Goal: Use online tool/utility: Utilize a website feature to perform a specific function

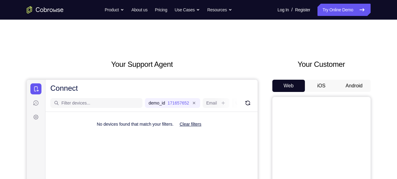
click at [349, 84] on button "Android" at bounding box center [353, 86] width 33 height 12
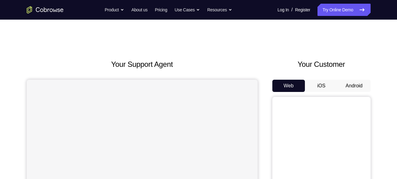
click at [353, 85] on button "Android" at bounding box center [353, 86] width 33 height 12
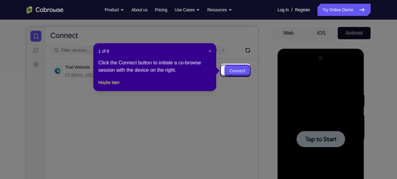
scroll to position [52, 0]
click at [209, 49] on span "×" at bounding box center [210, 51] width 2 height 5
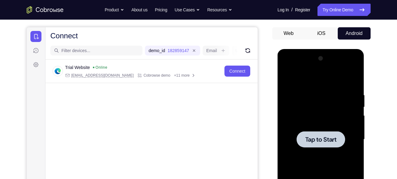
click at [343, 104] on div at bounding box center [320, 140] width 77 height 172
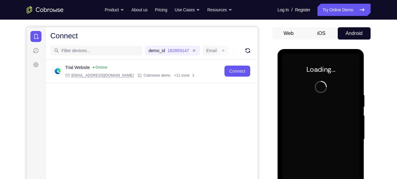
click at [316, 141] on div at bounding box center [320, 140] width 77 height 172
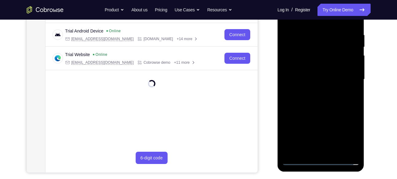
scroll to position [113, 0]
click at [320, 159] on div at bounding box center [320, 79] width 77 height 172
click at [349, 136] on div at bounding box center [320, 79] width 77 height 172
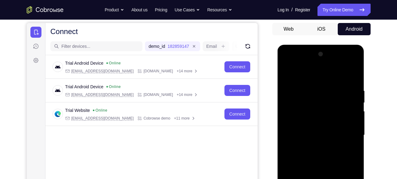
scroll to position [56, 0]
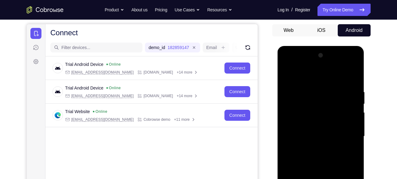
click at [315, 76] on div at bounding box center [320, 137] width 77 height 172
click at [311, 105] on div at bounding box center [320, 137] width 77 height 172
click at [311, 103] on div at bounding box center [320, 137] width 77 height 172
click at [310, 103] on div at bounding box center [320, 137] width 77 height 172
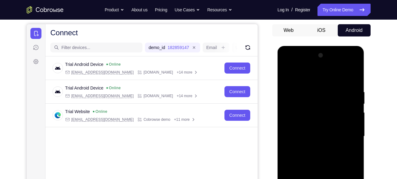
click at [312, 65] on div at bounding box center [320, 137] width 77 height 172
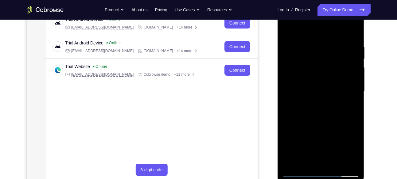
click at [320, 129] on div at bounding box center [320, 92] width 77 height 172
click at [320, 104] on div at bounding box center [320, 92] width 77 height 172
click at [316, 106] on div at bounding box center [320, 92] width 77 height 172
click at [341, 166] on div at bounding box center [320, 92] width 77 height 172
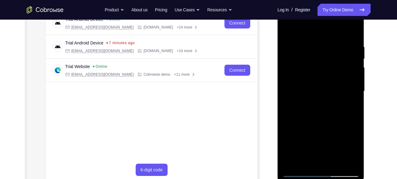
click at [341, 163] on div at bounding box center [320, 92] width 77 height 172
click at [318, 100] on div at bounding box center [320, 92] width 77 height 172
drag, startPoint x: 318, startPoint y: 105, endPoint x: 326, endPoint y: 105, distance: 8.0
click at [326, 105] on div at bounding box center [320, 92] width 77 height 172
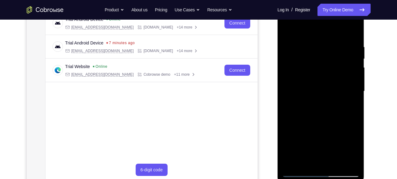
click at [326, 105] on div at bounding box center [320, 92] width 77 height 172
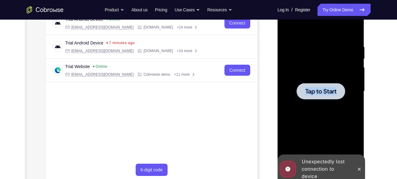
click at [326, 105] on div at bounding box center [320, 92] width 77 height 172
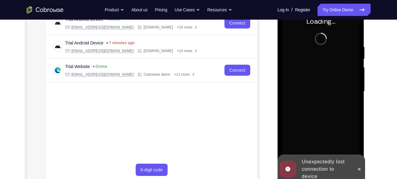
click at [326, 105] on div at bounding box center [320, 92] width 77 height 172
